Goal: Information Seeking & Learning: Learn about a topic

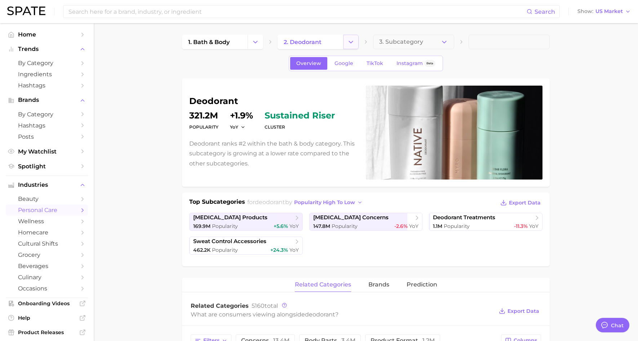
click at [347, 40] on button "Change Category" at bounding box center [351, 42] width 16 height 14
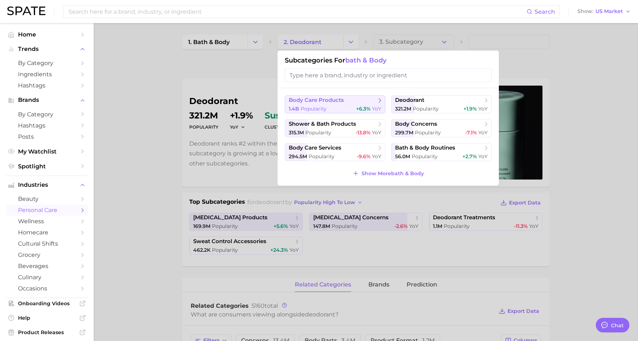
click at [315, 107] on span "Popularity" at bounding box center [314, 108] width 26 height 6
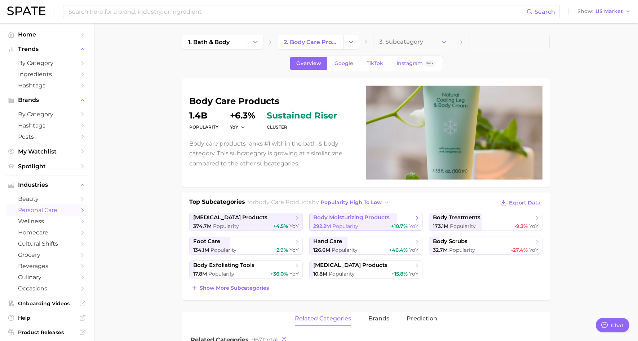
click at [328, 223] on span "292.2m" at bounding box center [322, 226] width 18 height 6
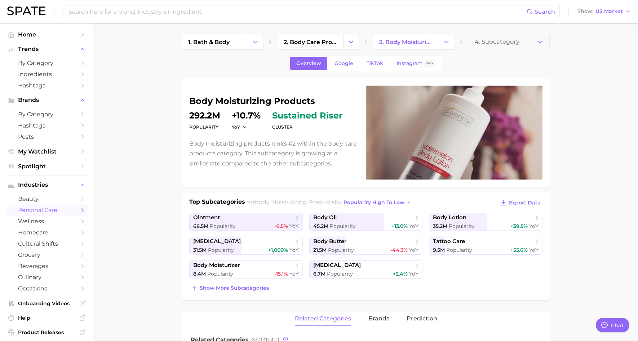
scroll to position [36, 0]
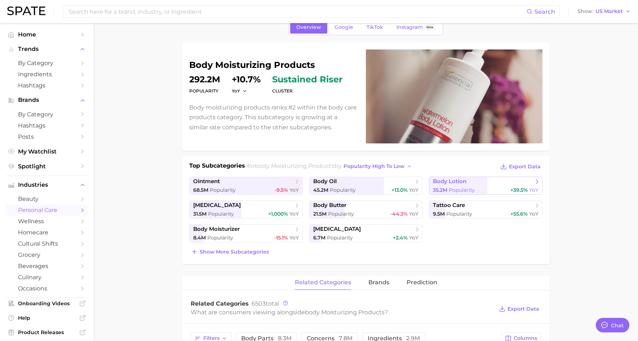
click at [448, 185] on link "body lotion 35.2m Popularity +39.5% YoY" at bounding box center [486, 185] width 114 height 18
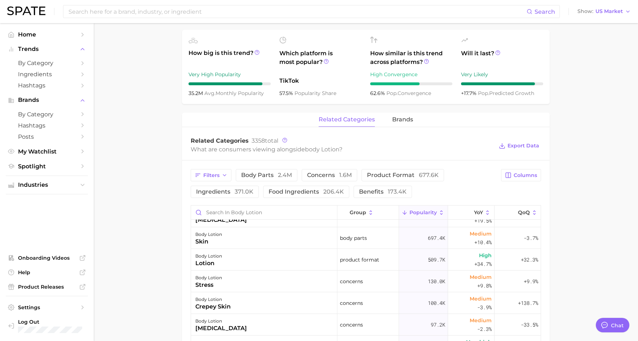
scroll to position [253, 0]
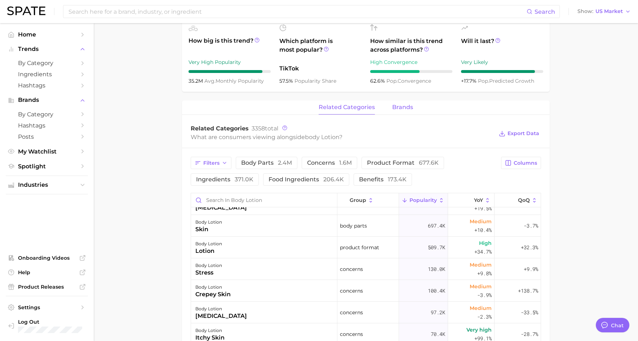
click at [403, 108] on span "brands" at bounding box center [402, 107] width 21 height 6
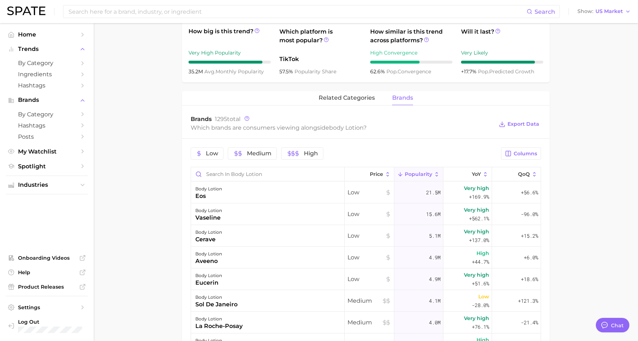
scroll to position [289, 0]
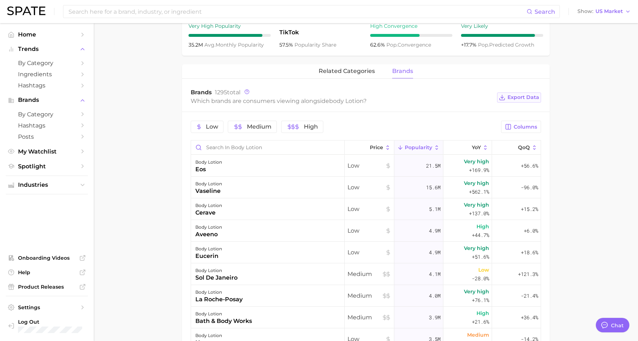
click at [525, 97] on span "Export Data" at bounding box center [524, 97] width 32 height 6
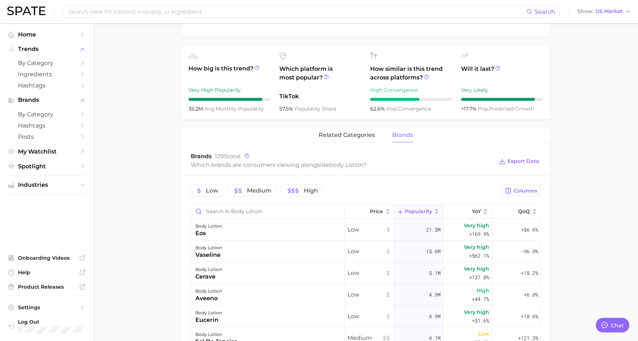
scroll to position [216, 0]
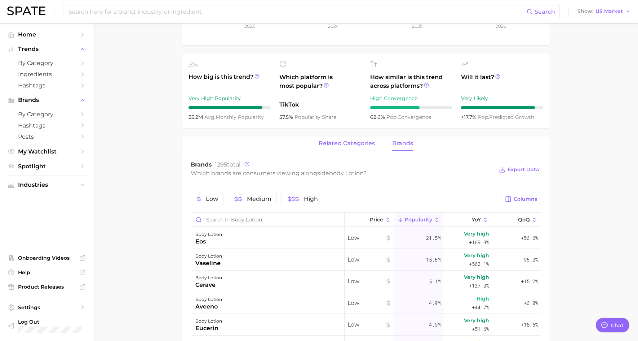
click at [349, 143] on span "related categories" at bounding box center [347, 143] width 56 height 6
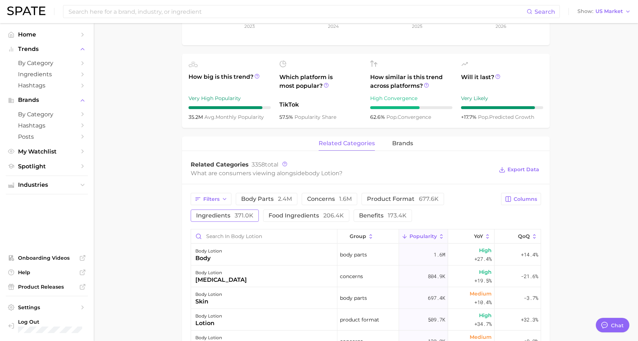
click at [250, 214] on span "371.0k" at bounding box center [244, 215] width 19 height 7
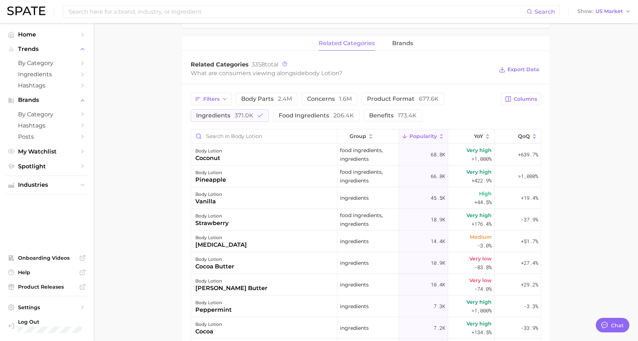
scroll to position [309, 0]
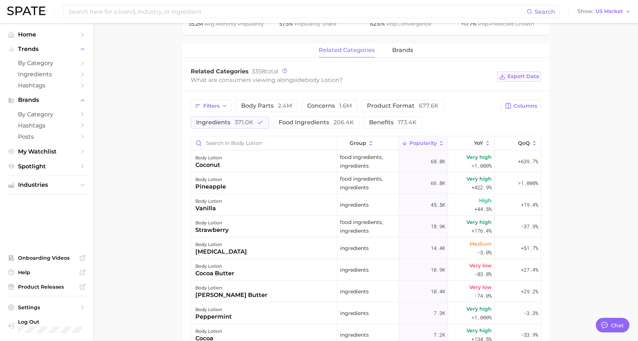
click at [524, 76] on span "Export Data" at bounding box center [524, 76] width 32 height 6
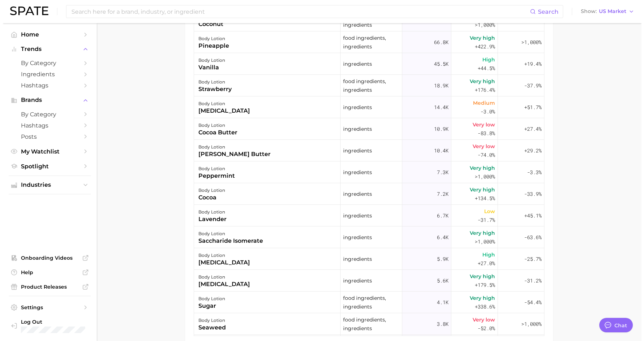
scroll to position [454, 0]
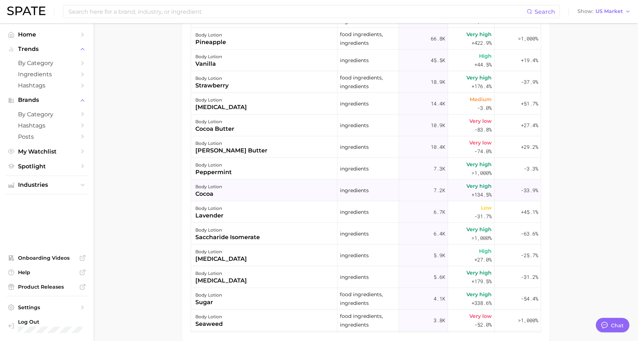
click at [199, 190] on div "cocoa" at bounding box center [209, 193] width 27 height 9
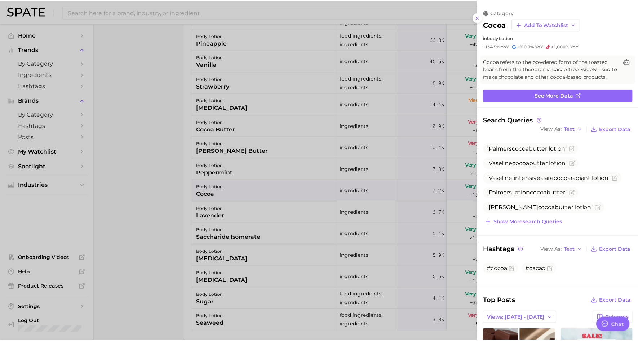
scroll to position [0, 0]
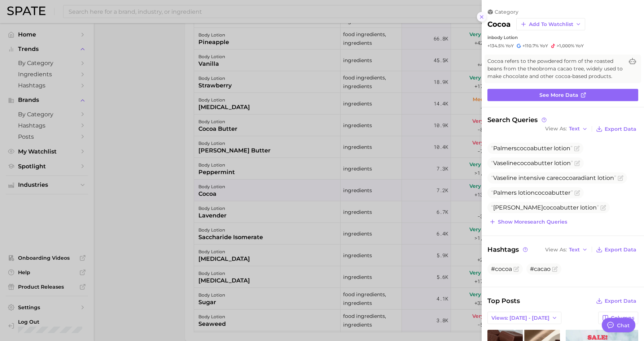
click at [482, 18] on icon at bounding box center [482, 17] width 6 height 6
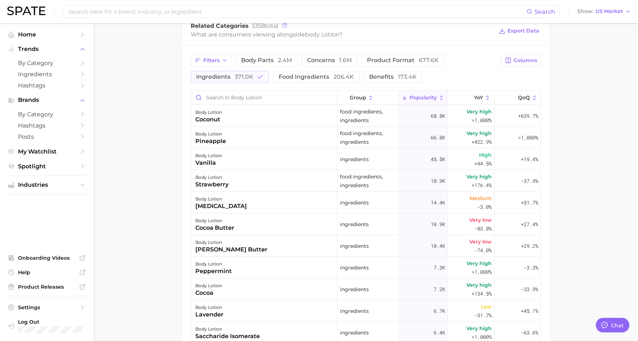
scroll to position [309, 0]
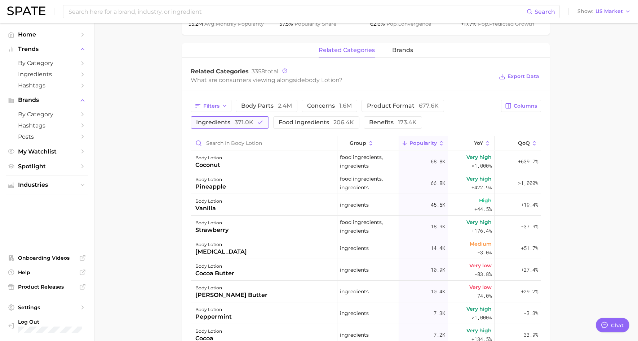
click at [257, 122] on icon "button" at bounding box center [260, 122] width 6 height 6
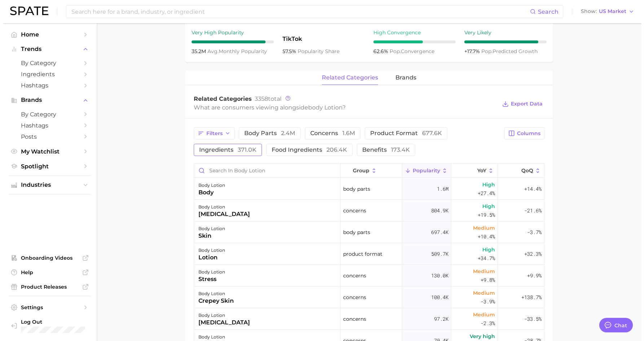
scroll to position [273, 0]
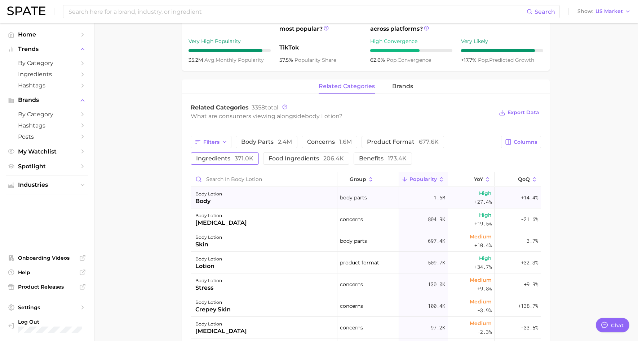
click at [206, 201] on div "body" at bounding box center [209, 201] width 27 height 9
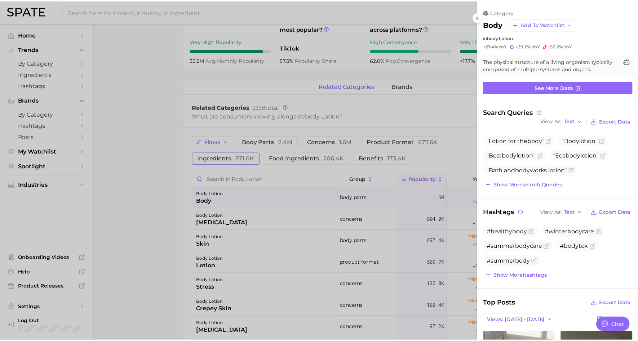
scroll to position [0, 0]
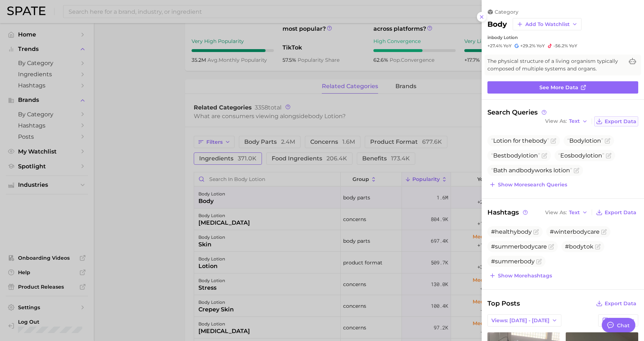
click at [609, 124] on span "Export Data" at bounding box center [621, 121] width 32 height 6
click at [136, 51] on div at bounding box center [322, 170] width 644 height 341
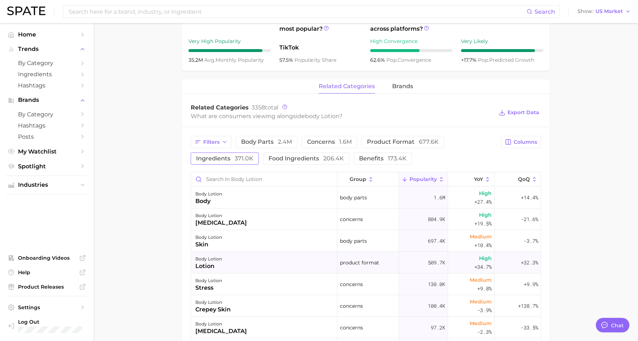
scroll to position [237, 0]
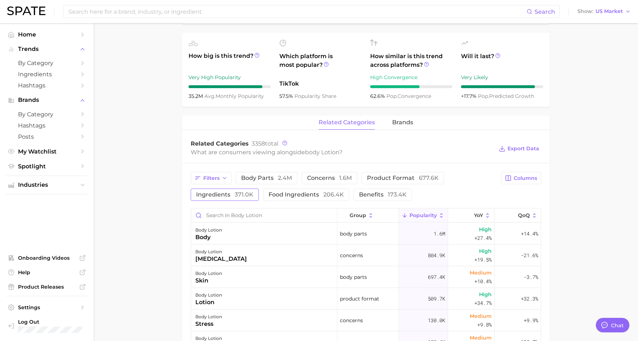
click at [232, 196] on span "ingredients 371.0k" at bounding box center [224, 195] width 57 height 6
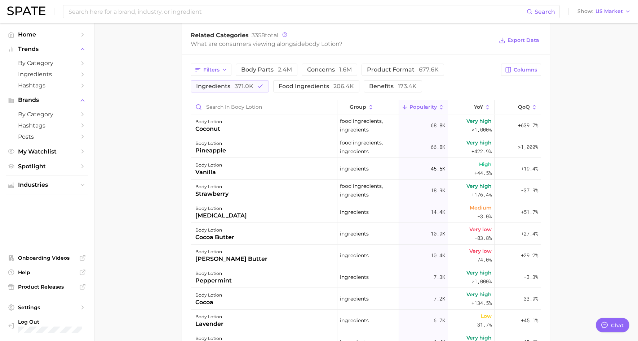
scroll to position [309, 0]
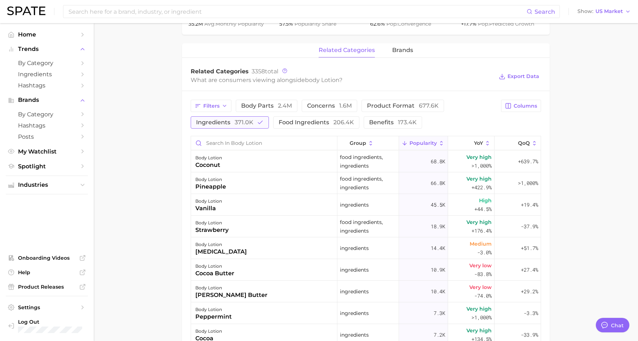
click at [257, 122] on icon "button" at bounding box center [260, 122] width 6 height 6
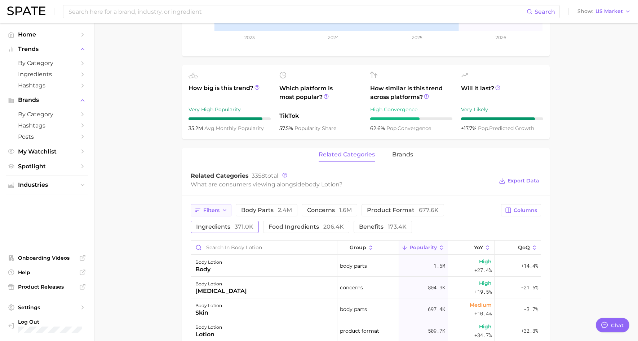
scroll to position [201, 0]
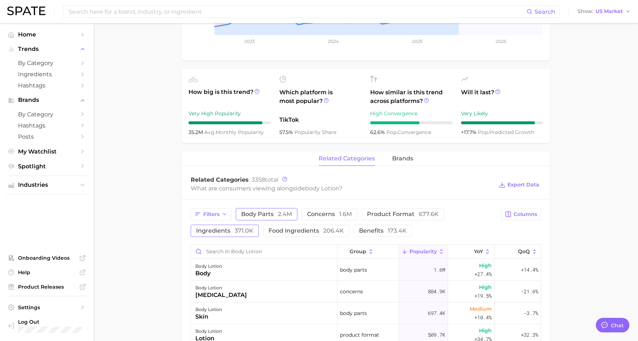
click at [246, 212] on span "body parts 2.4m" at bounding box center [266, 214] width 51 height 6
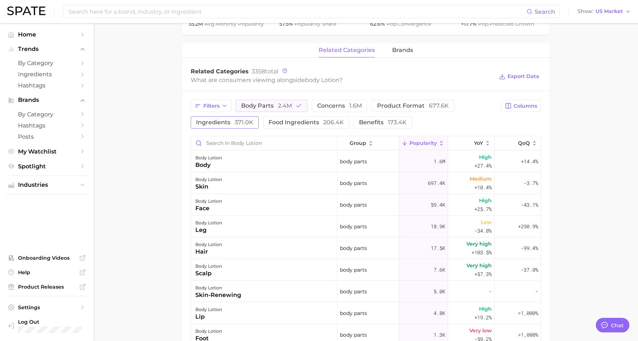
scroll to position [273, 0]
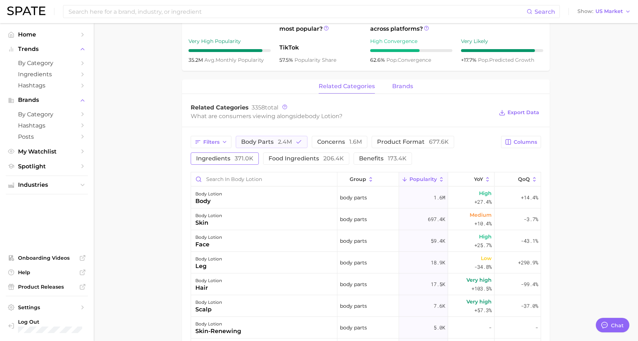
click at [407, 85] on span "brands" at bounding box center [402, 86] width 21 height 6
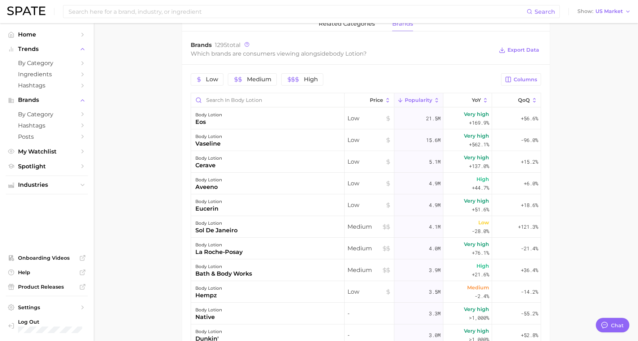
scroll to position [309, 0]
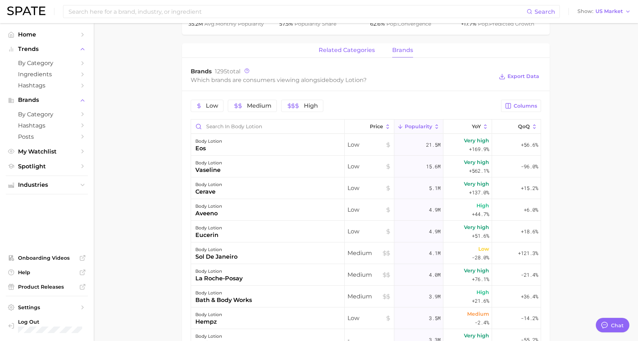
click at [348, 52] on span "related categories" at bounding box center [347, 50] width 56 height 6
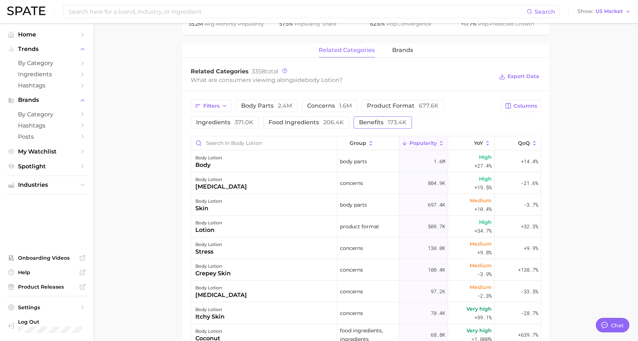
click at [368, 118] on button "benefits 173.4k" at bounding box center [383, 122] width 58 height 12
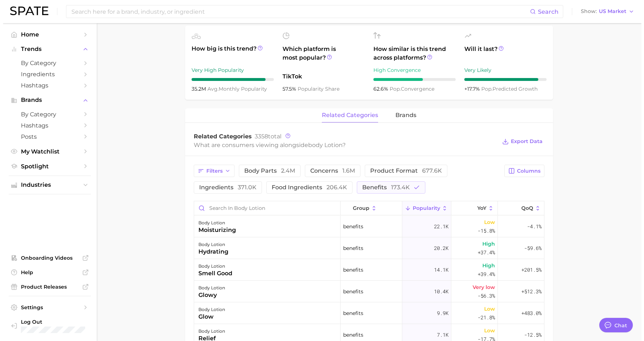
scroll to position [273, 0]
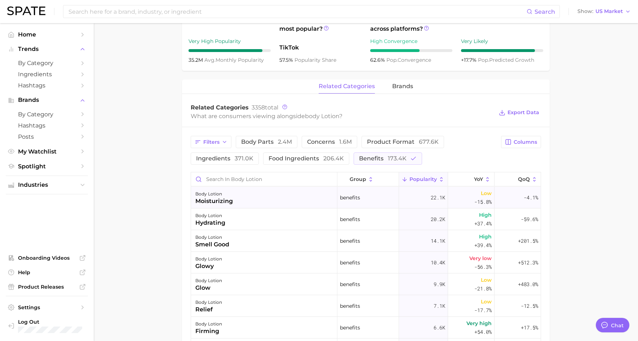
click at [205, 197] on div "moisturizing" at bounding box center [215, 201] width 38 height 9
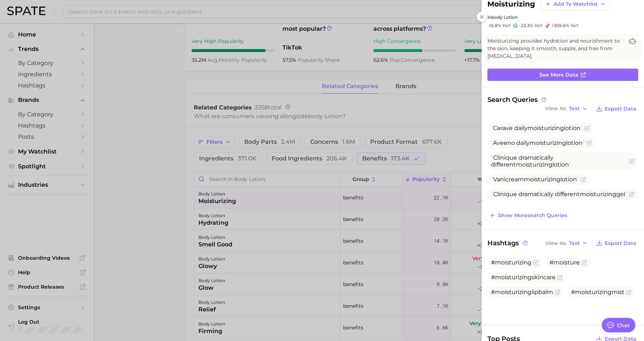
scroll to position [0, 0]
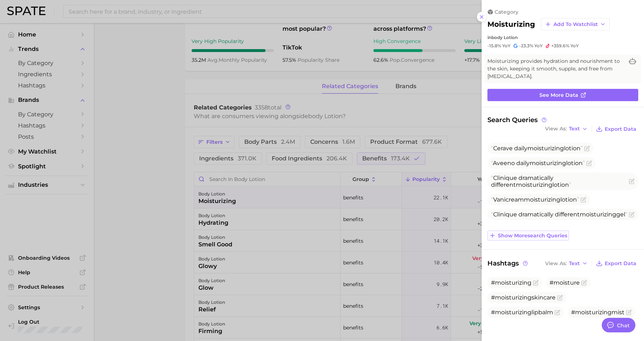
click at [531, 238] on span "Show more search queries" at bounding box center [532, 235] width 69 height 6
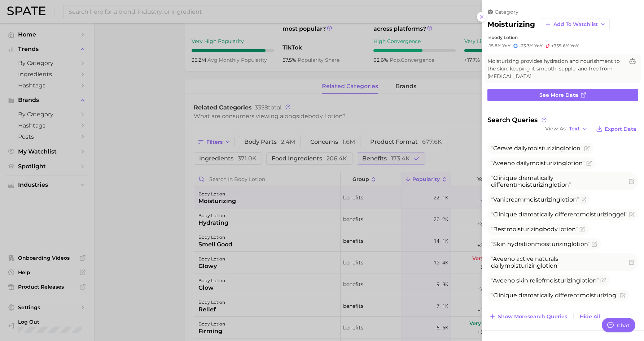
click at [483, 17] on icon at bounding box center [482, 17] width 6 height 6
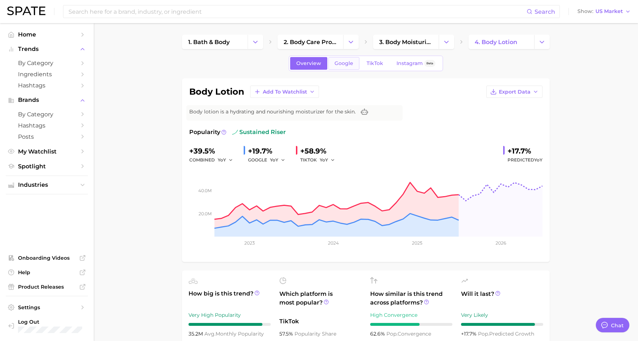
click at [341, 61] on span "Google" at bounding box center [344, 63] width 19 height 6
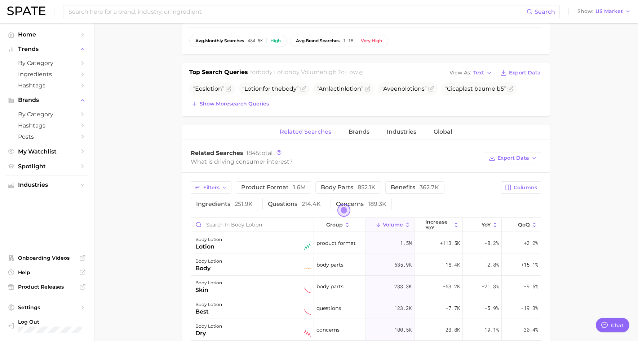
scroll to position [205, 0]
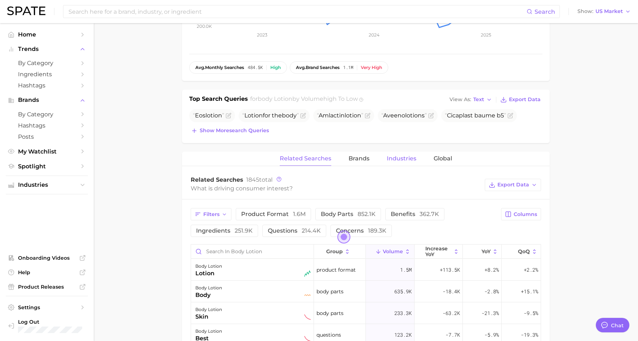
click at [409, 157] on span "Industries" at bounding box center [402, 158] width 30 height 6
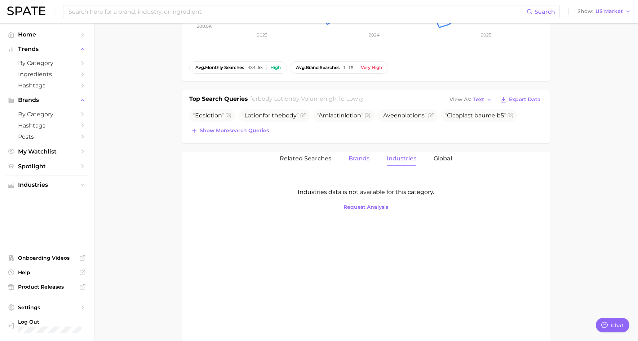
click at [355, 158] on span "Brands" at bounding box center [359, 158] width 21 height 6
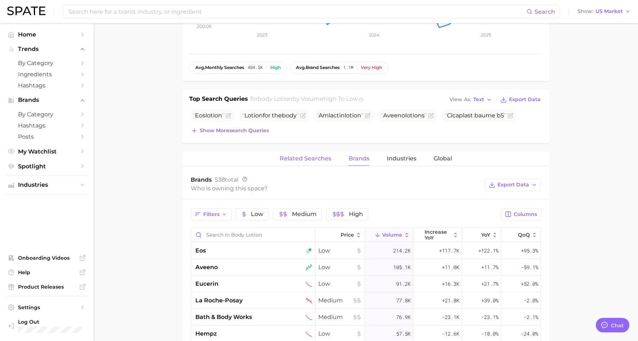
click at [308, 158] on span "Related Searches" at bounding box center [306, 158] width 52 height 6
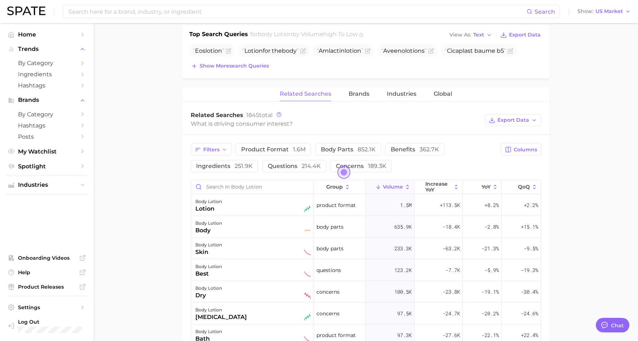
scroll to position [277, 0]
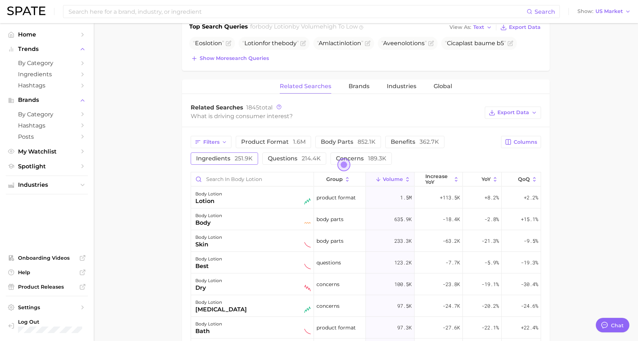
click at [214, 159] on span "ingredients 251.9k" at bounding box center [224, 158] width 57 height 7
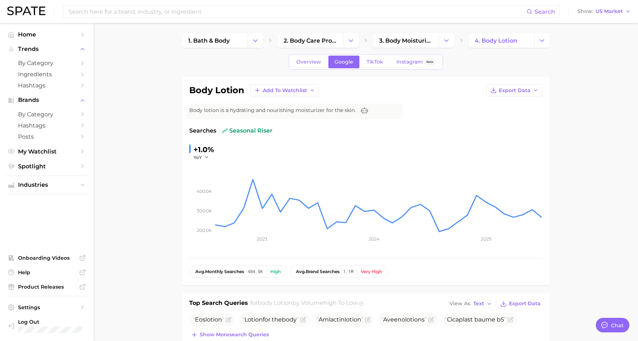
scroll to position [0, 0]
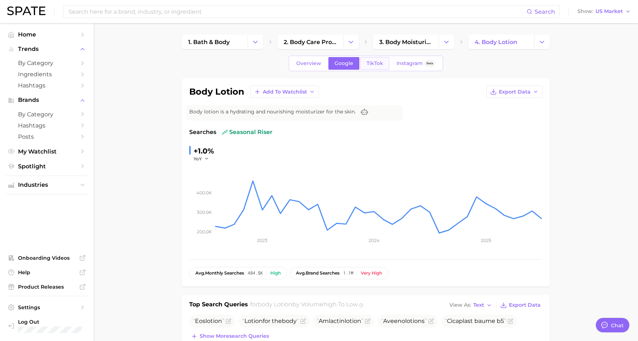
click at [375, 63] on span "TikTok" at bounding box center [375, 63] width 17 height 6
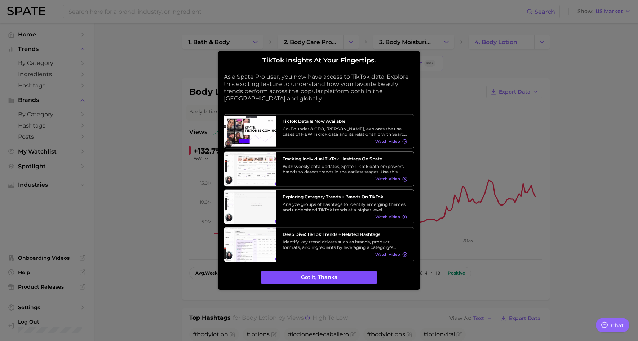
click at [315, 279] on button "Got it, thanks" at bounding box center [319, 277] width 115 height 14
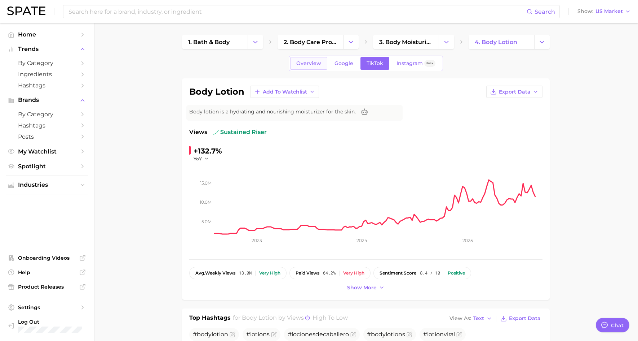
click at [307, 62] on span "Overview" at bounding box center [309, 63] width 25 height 6
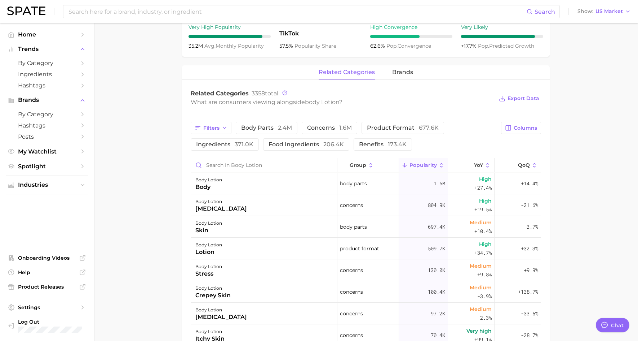
scroll to position [289, 0]
click at [218, 144] on span "ingredients 371.0k" at bounding box center [224, 143] width 57 height 6
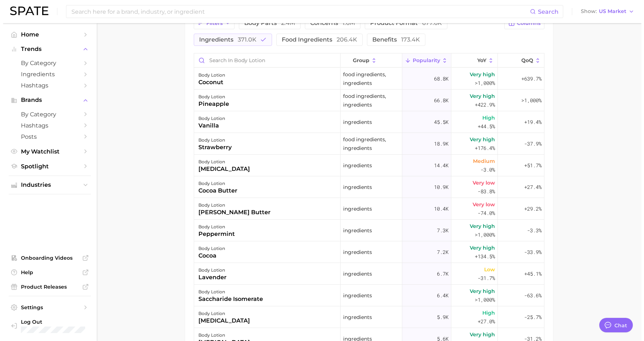
scroll to position [397, 0]
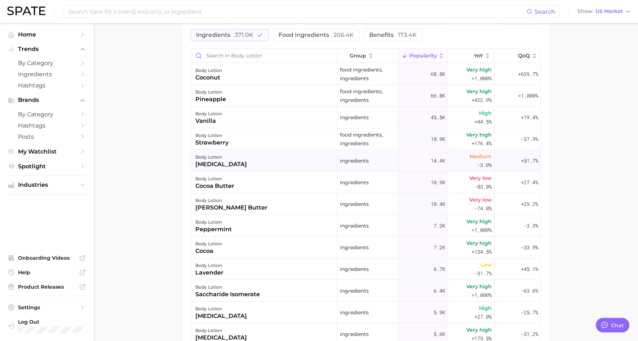
click at [215, 162] on div "[MEDICAL_DATA]" at bounding box center [222, 164] width 52 height 9
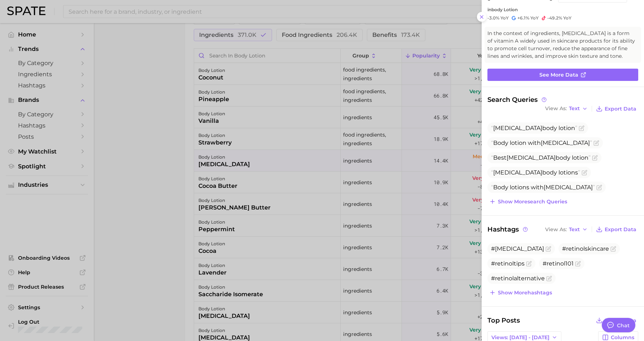
scroll to position [36, 0]
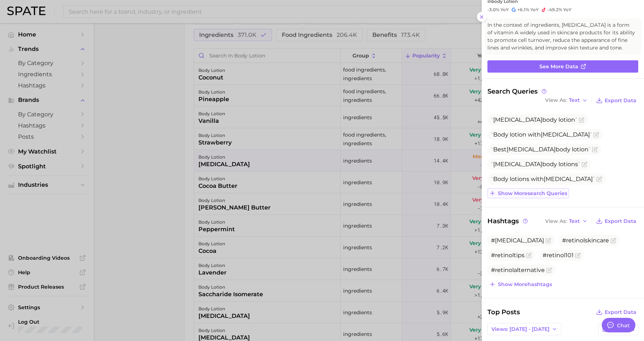
click at [558, 195] on span "Show more search queries" at bounding box center [532, 193] width 69 height 6
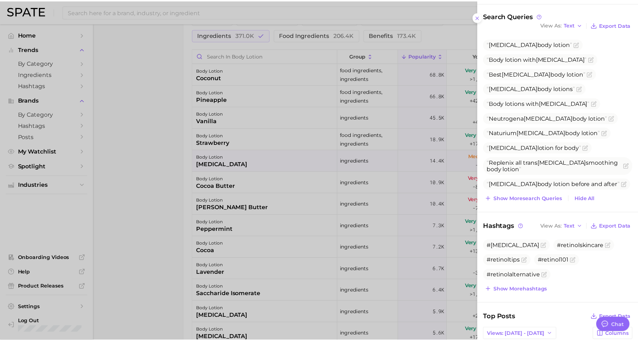
scroll to position [108, 0]
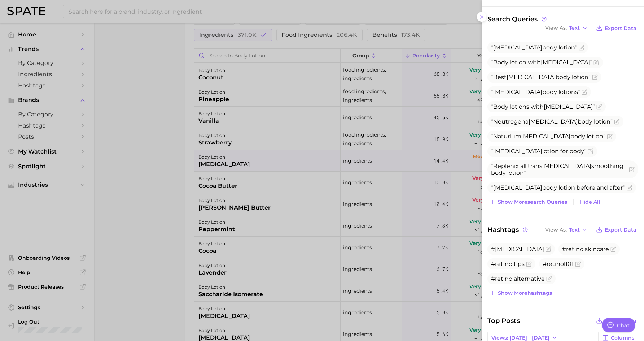
drag, startPoint x: 479, startPoint y: 16, endPoint x: 438, endPoint y: 129, distance: 120.7
click at [480, 16] on icon at bounding box center [482, 17] width 6 height 6
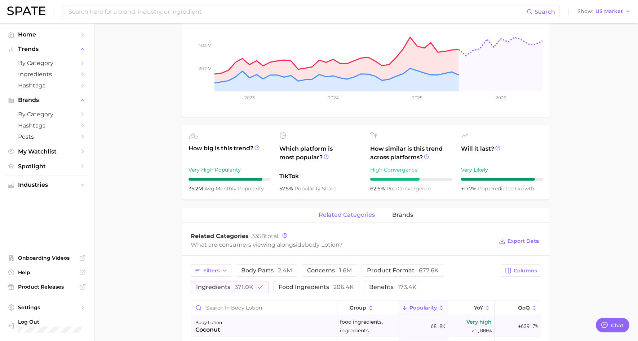
scroll to position [144, 0]
click at [398, 214] on span "brands" at bounding box center [402, 215] width 21 height 6
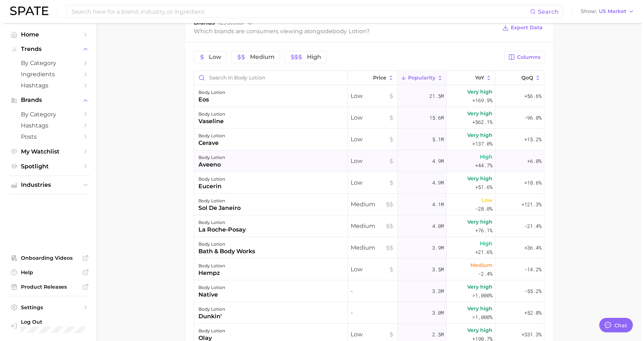
scroll to position [361, 0]
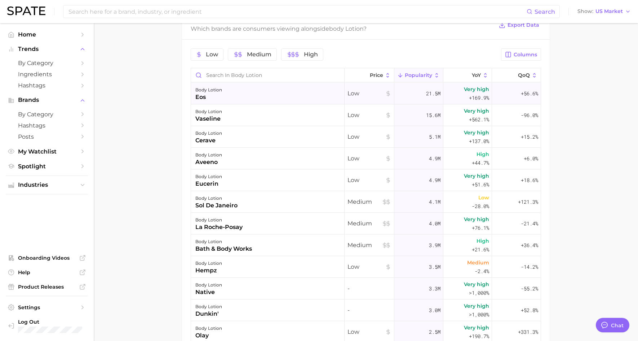
click at [205, 97] on div "eos" at bounding box center [209, 97] width 27 height 9
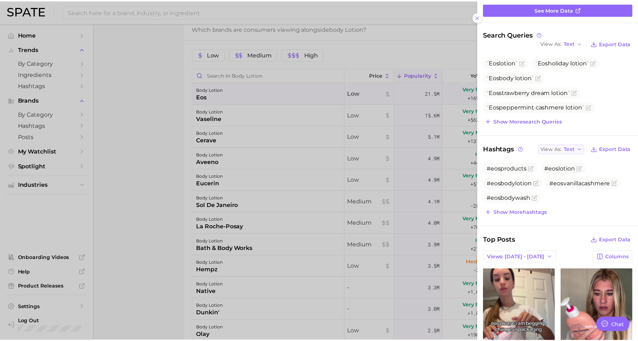
scroll to position [0, 0]
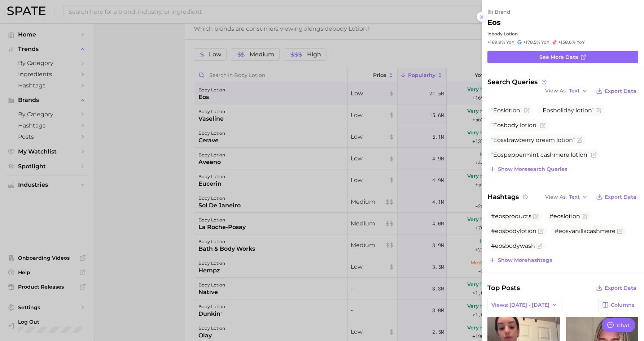
click at [482, 17] on icon at bounding box center [482, 17] width 6 height 6
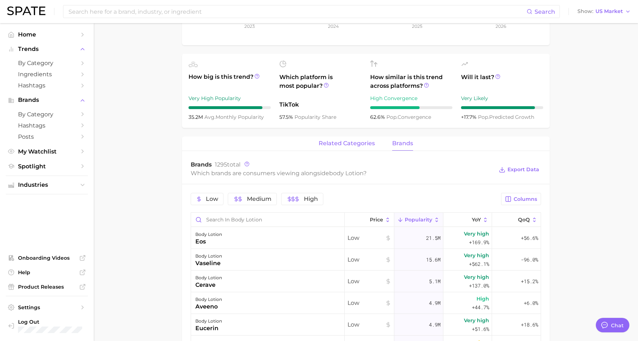
click at [339, 143] on span "related categories" at bounding box center [347, 143] width 56 height 6
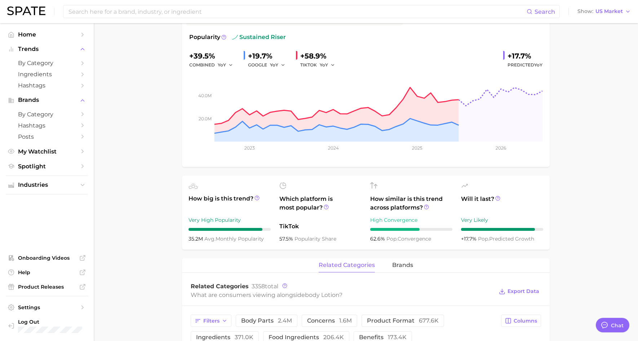
scroll to position [50, 0]
